Goal: Navigation & Orientation: Find specific page/section

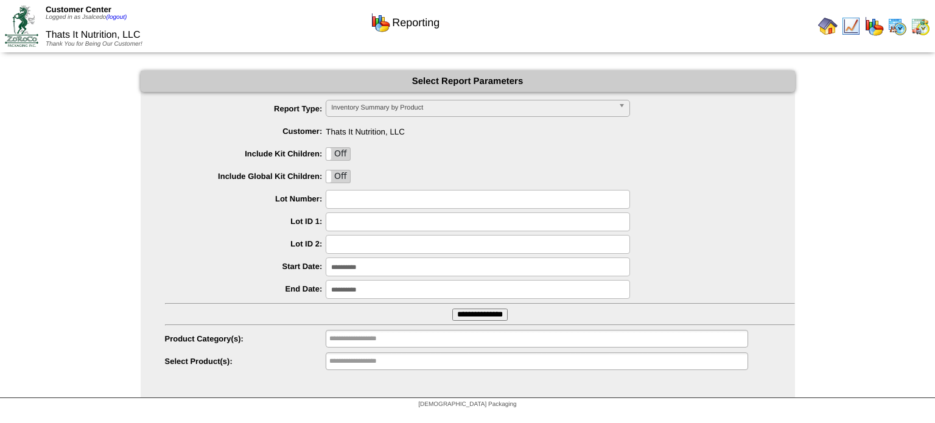
click at [22, 23] on img at bounding box center [21, 25] width 33 height 41
